Goal: Task Accomplishment & Management: Complete application form

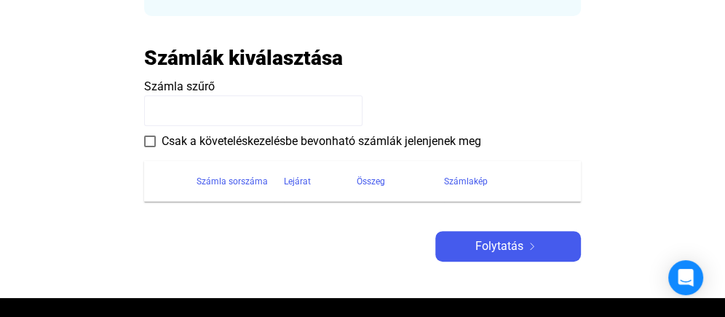
scroll to position [273, 0]
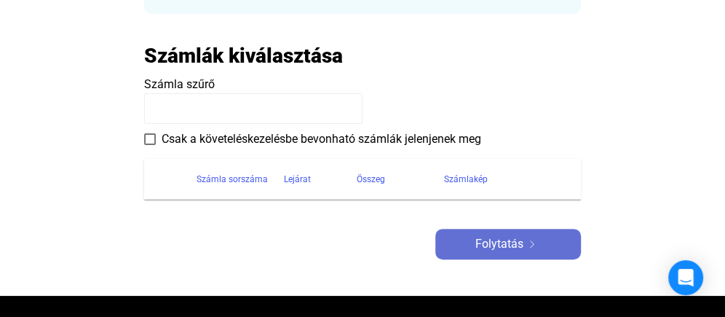
click at [524, 244] on img at bounding box center [532, 243] width 17 height 7
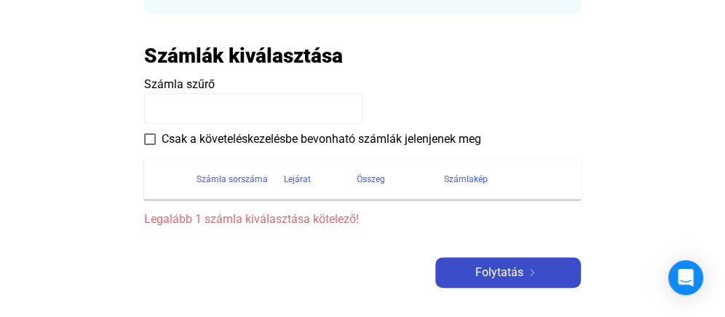
click at [523, 244] on div "Adós adatai Adós országa 🇭🇺 [GEOGRAPHIC_DATA] ([GEOGRAPHIC_DATA]) Fehér Gépész …" at bounding box center [362, 62] width 437 height 452
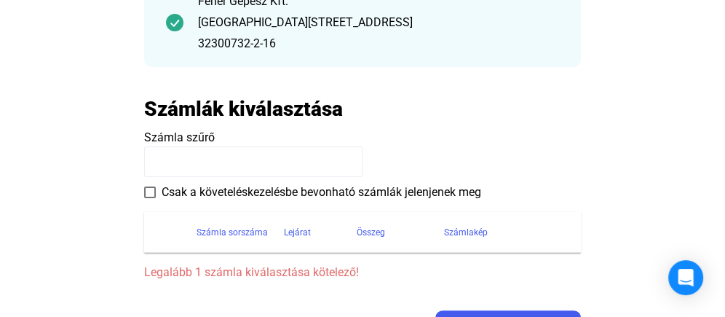
scroll to position [162, 0]
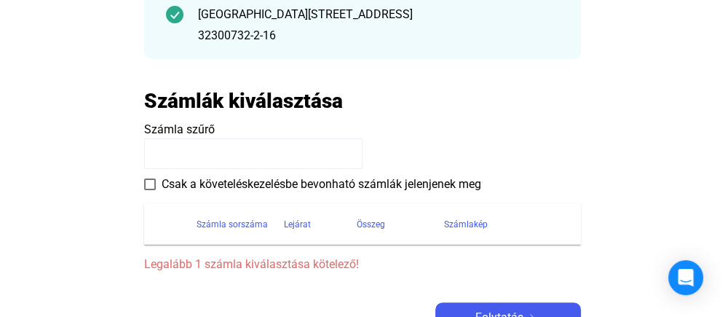
scroll to position [231, 0]
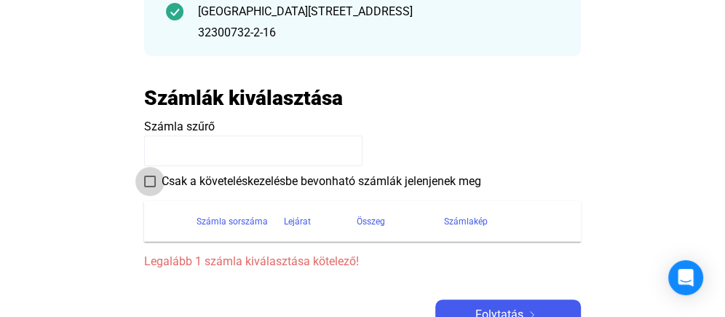
click at [153, 181] on span at bounding box center [150, 182] width 12 height 12
